Goal: Information Seeking & Learning: Find specific page/section

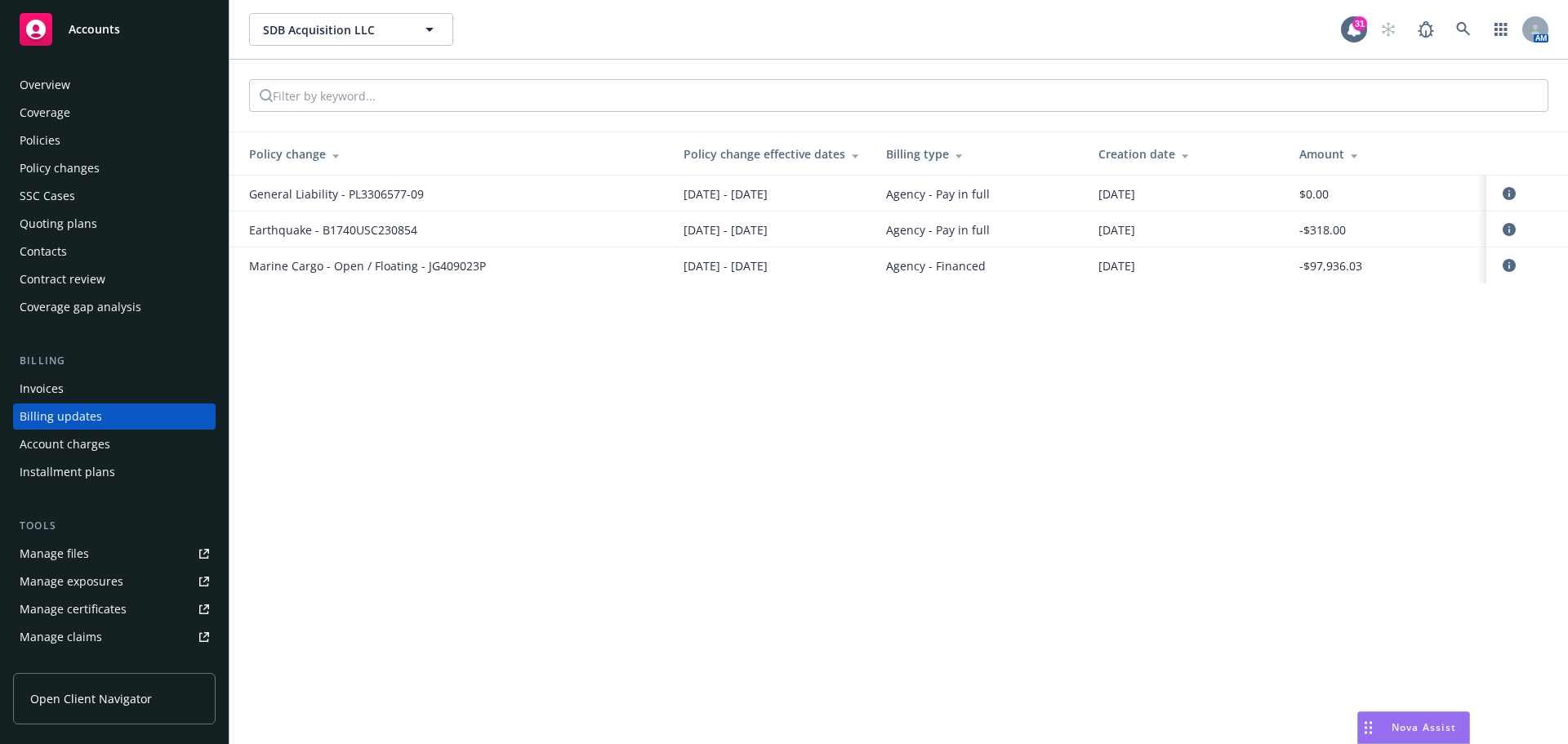
scroll to position [19, 0]
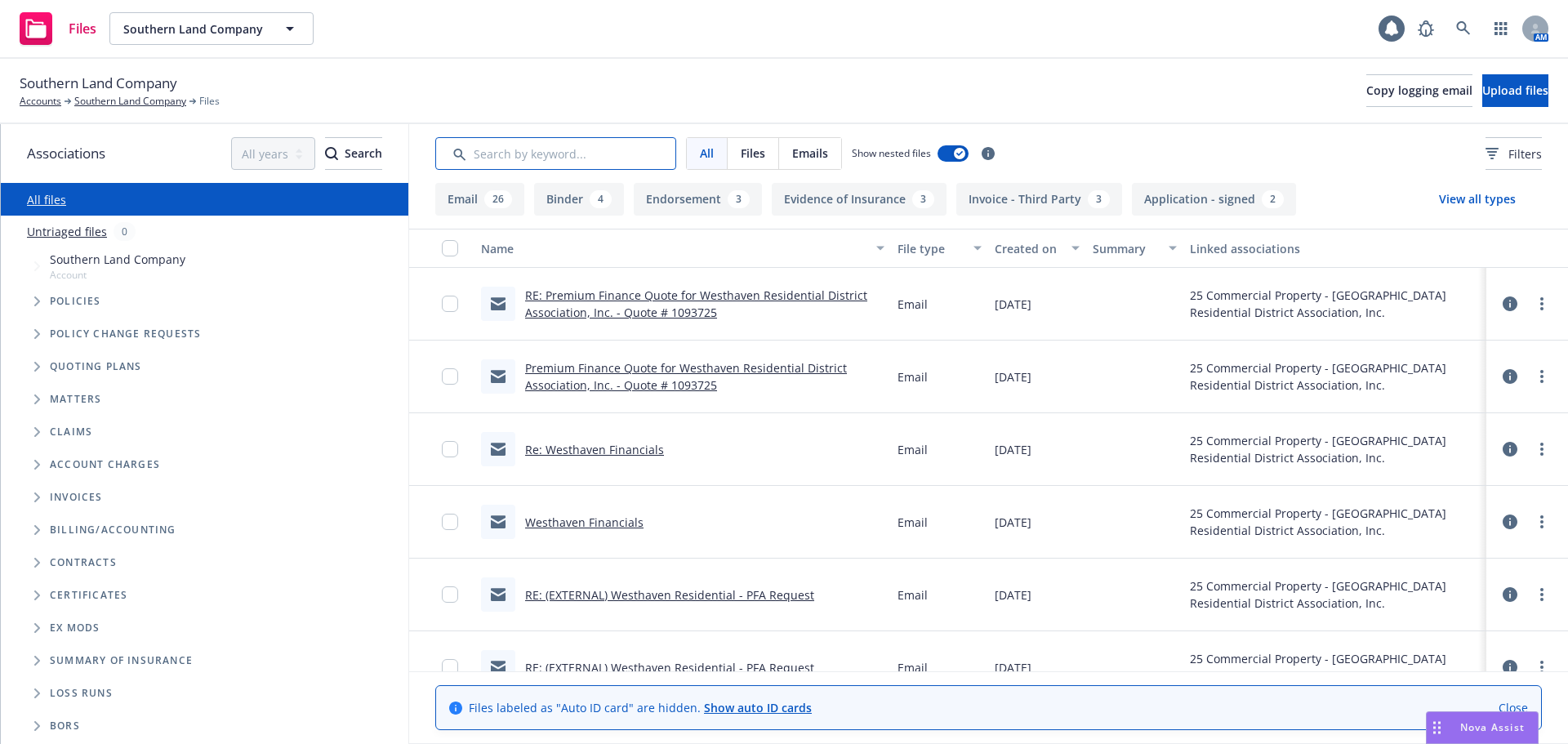
click at [497, 156] on input "Search by keyword..." at bounding box center [555, 153] width 241 height 32
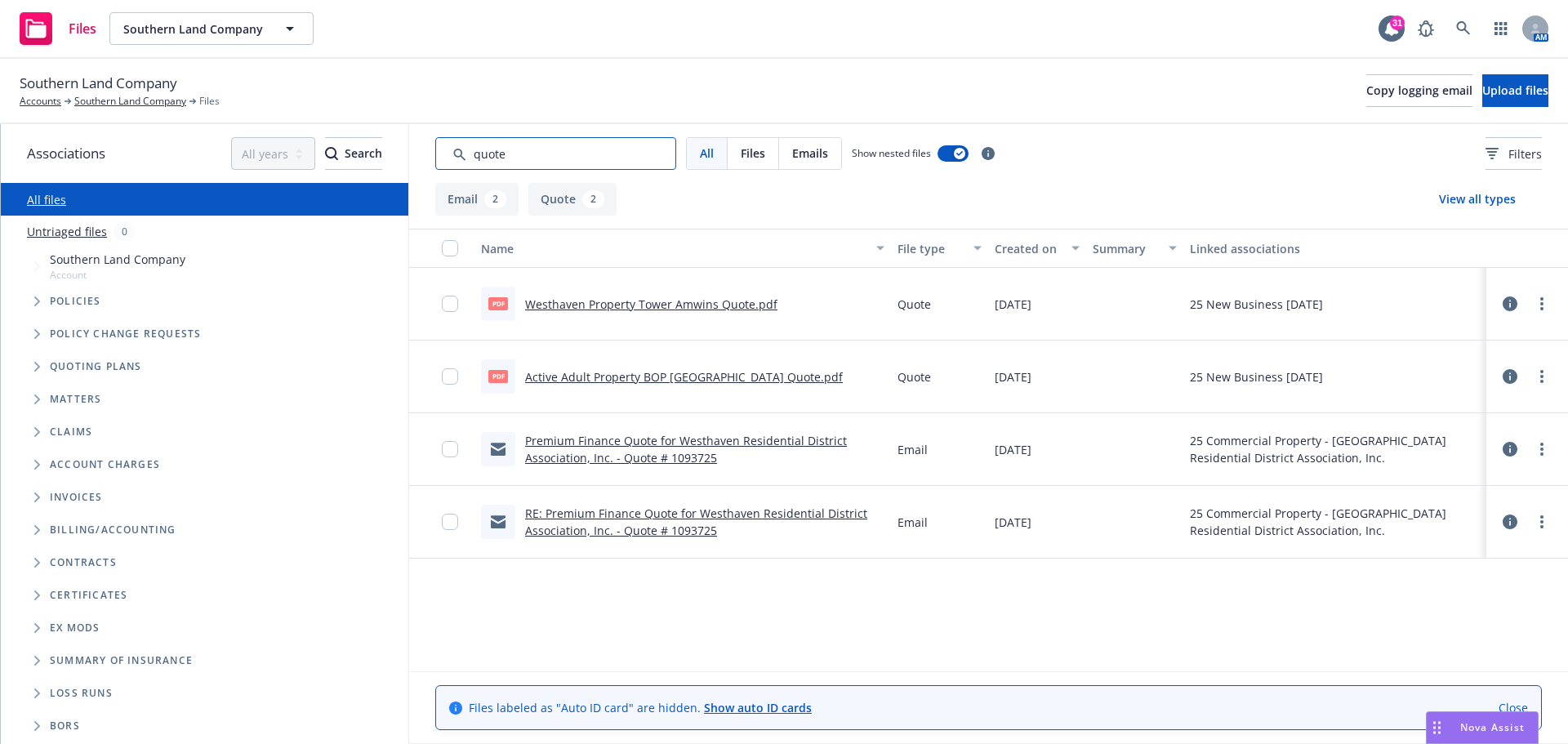
type input "quote"
click at [606, 436] on link "Premium Finance Quote for Westhaven Residential District Association, Inc. - Qu…" at bounding box center [687, 449] width 322 height 32
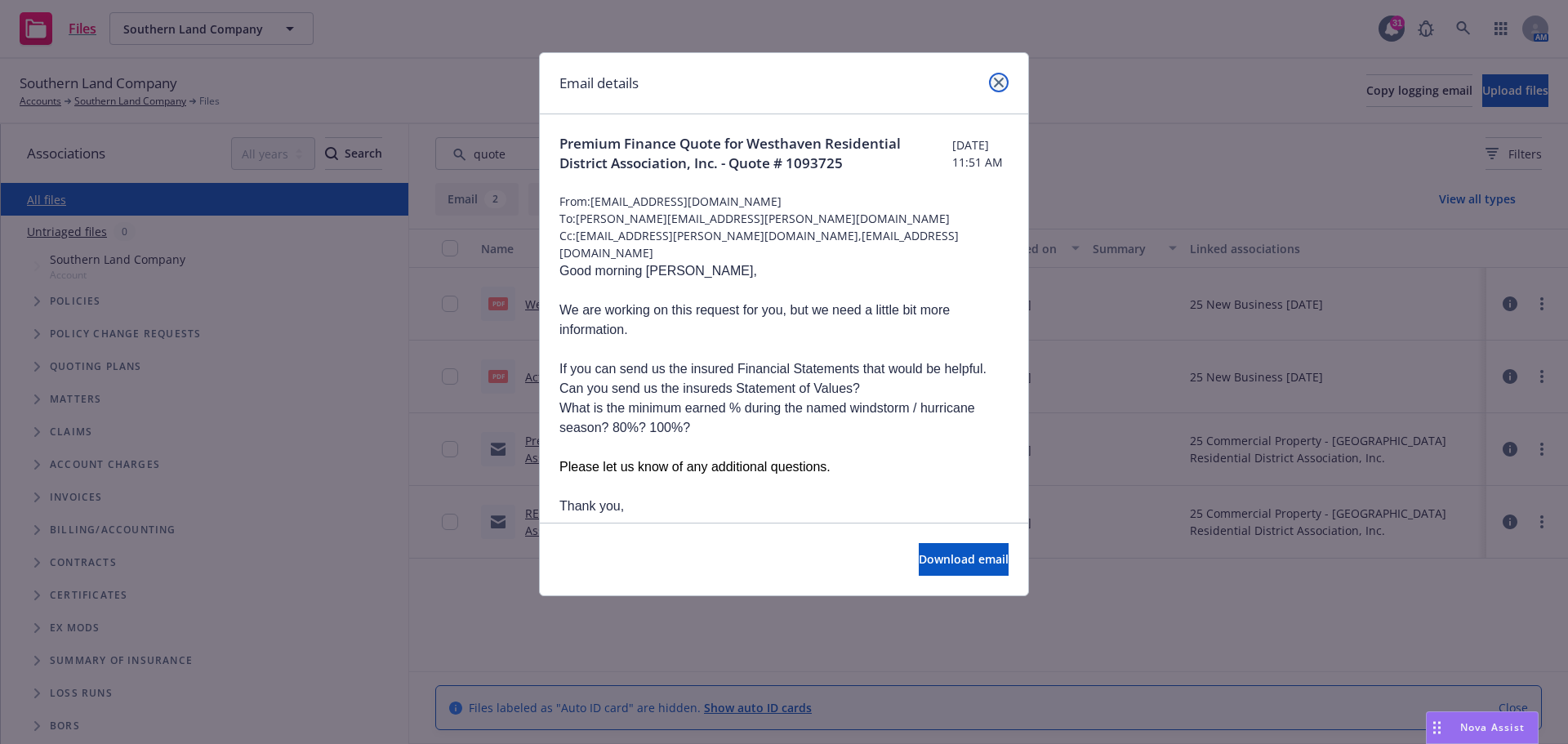
click at [996, 83] on icon "close" at bounding box center [999, 83] width 10 height 10
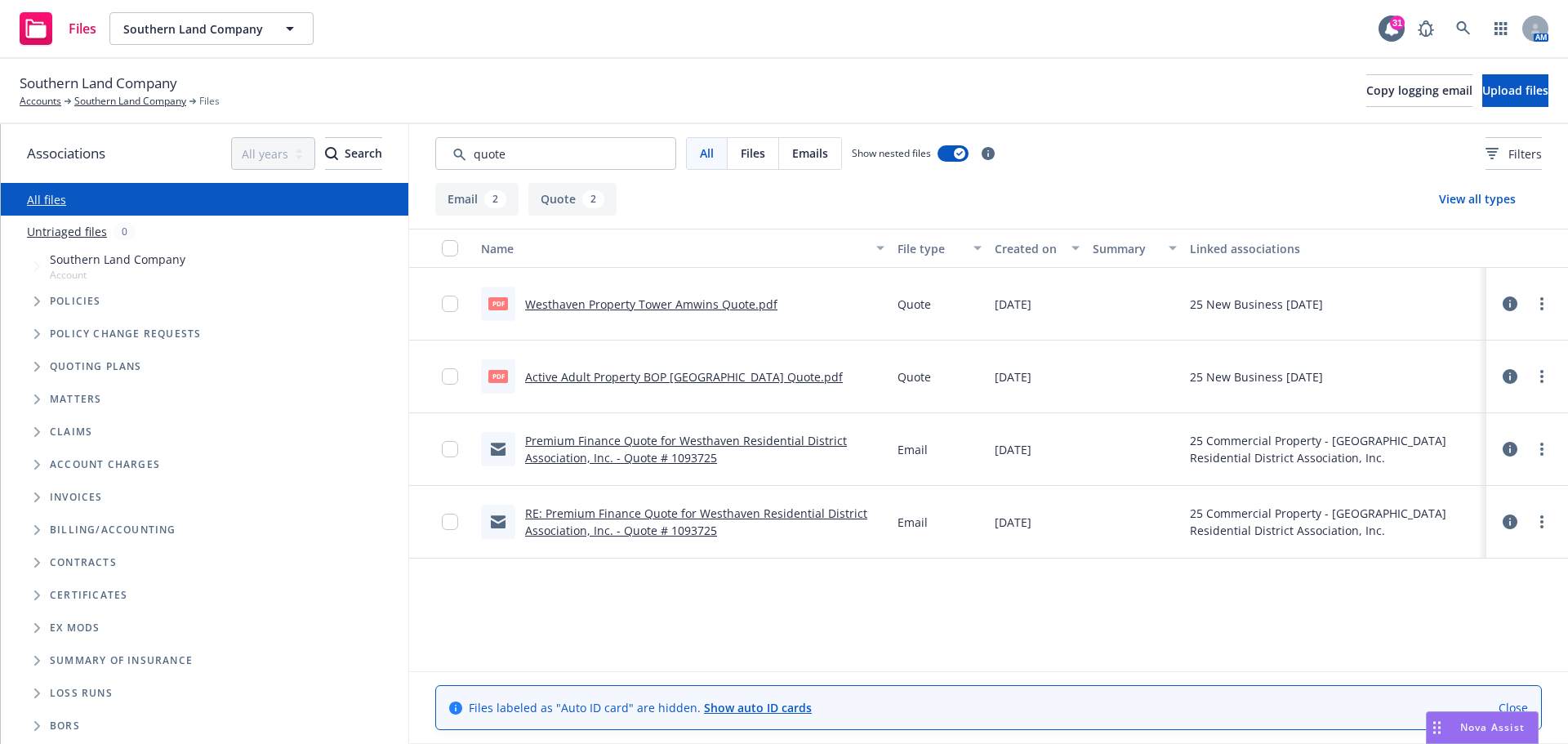
click at [700, 511] on link "RE: Premium Finance Quote for Westhaven Residential District Association, Inc. …" at bounding box center [697, 522] width 342 height 32
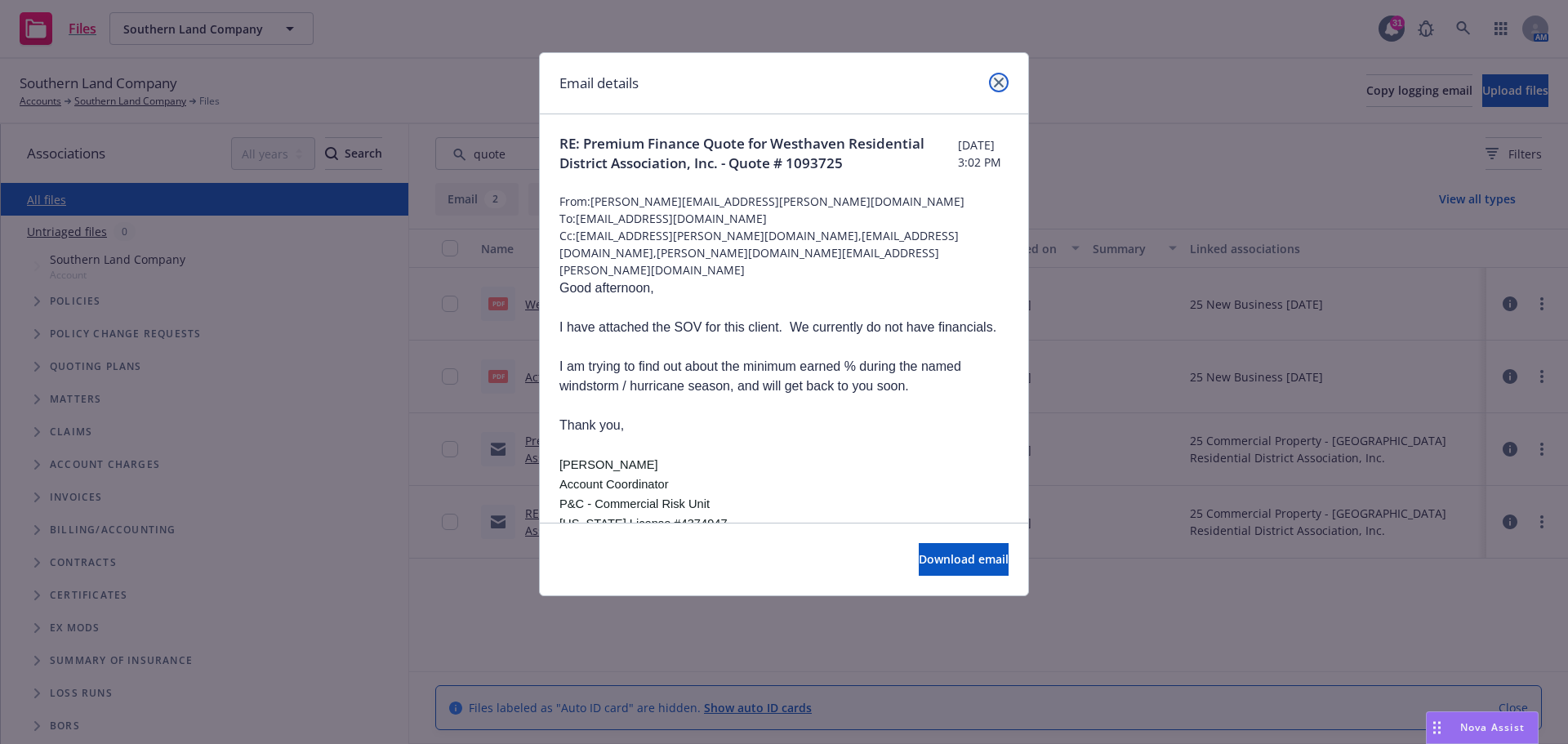
click at [1005, 85] on link "close" at bounding box center [999, 83] width 20 height 20
